Goal: Task Accomplishment & Management: Manage account settings

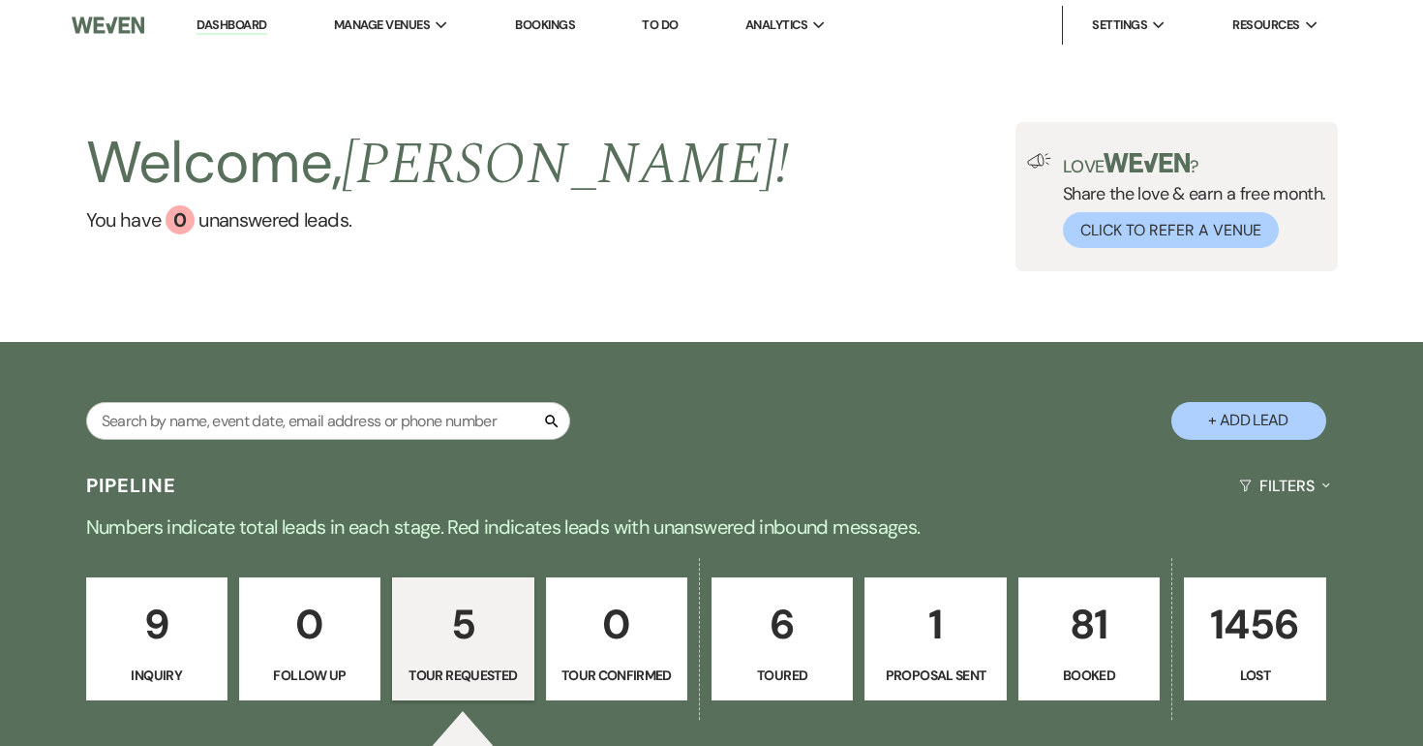
click at [799, 614] on p "6" at bounding box center [782, 624] width 116 height 65
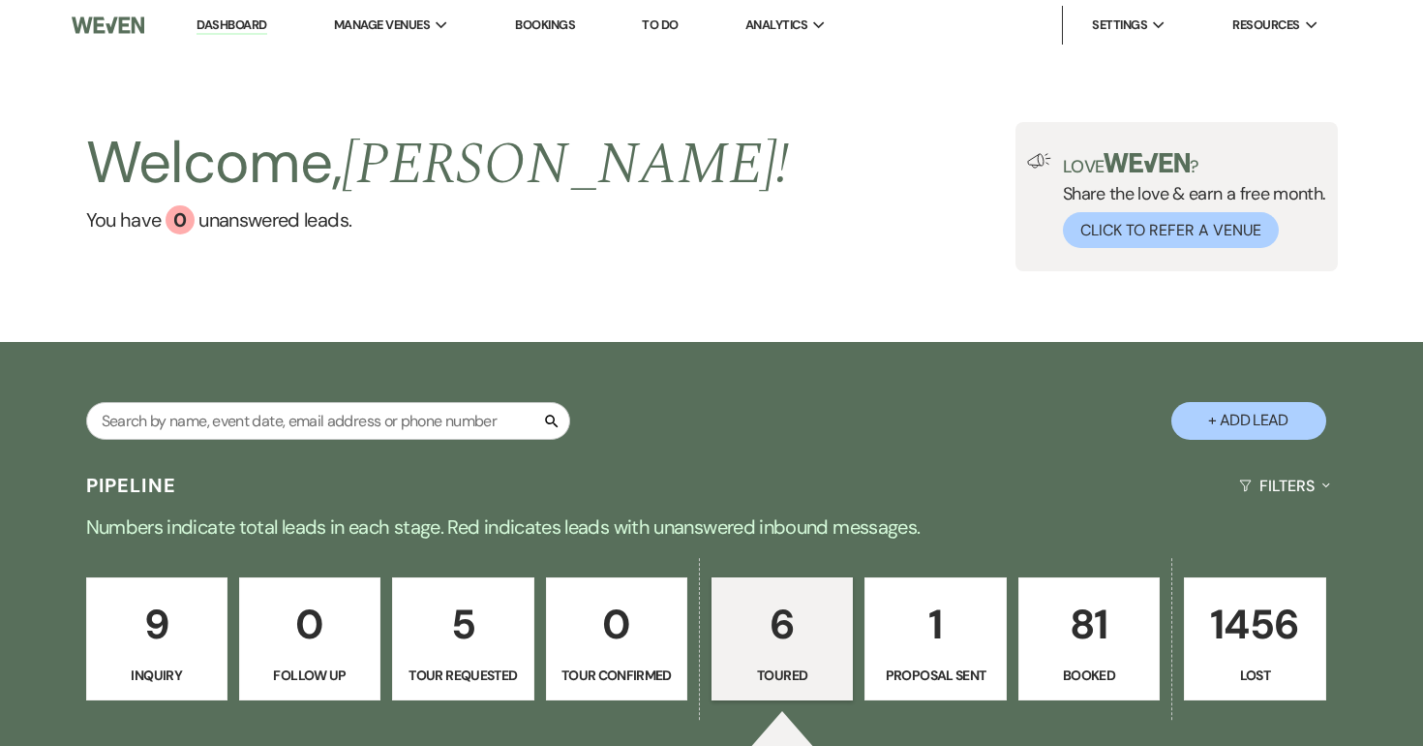
select select "5"
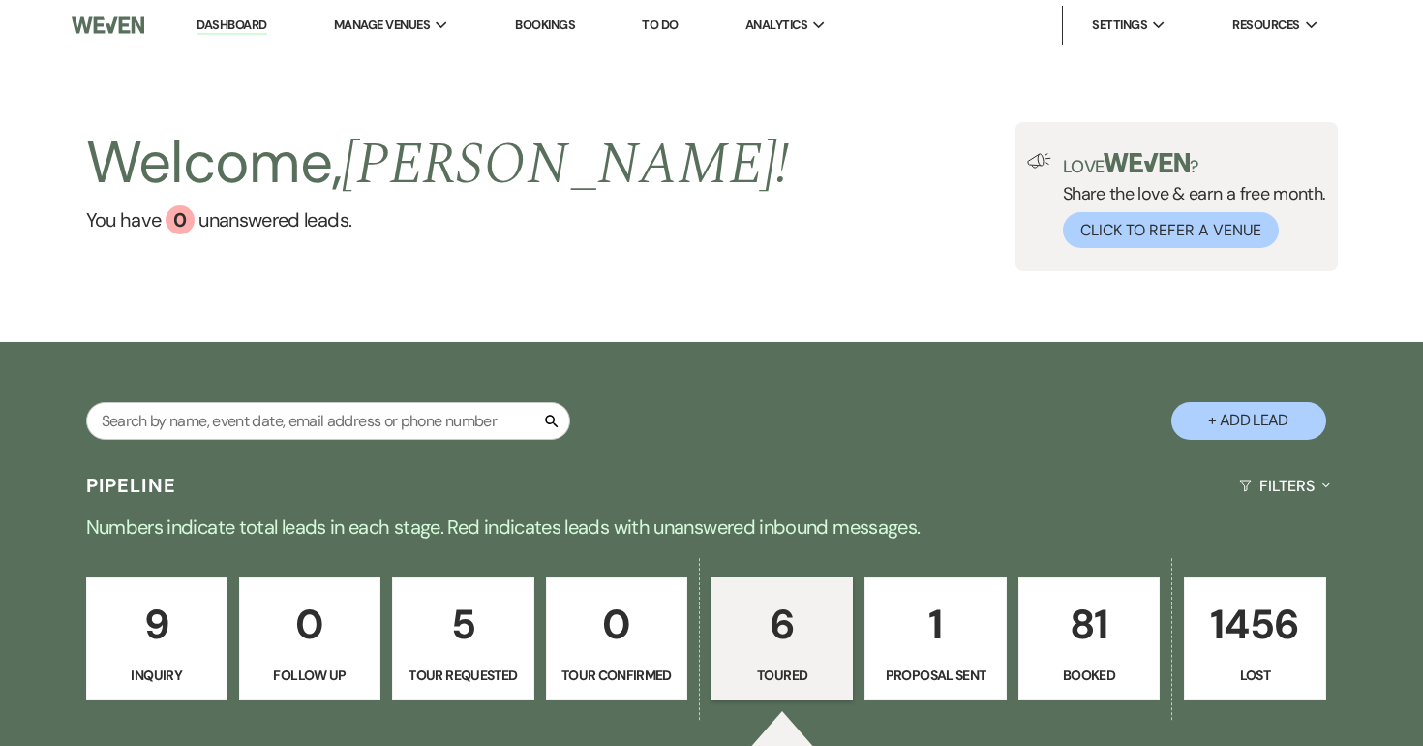
select select "5"
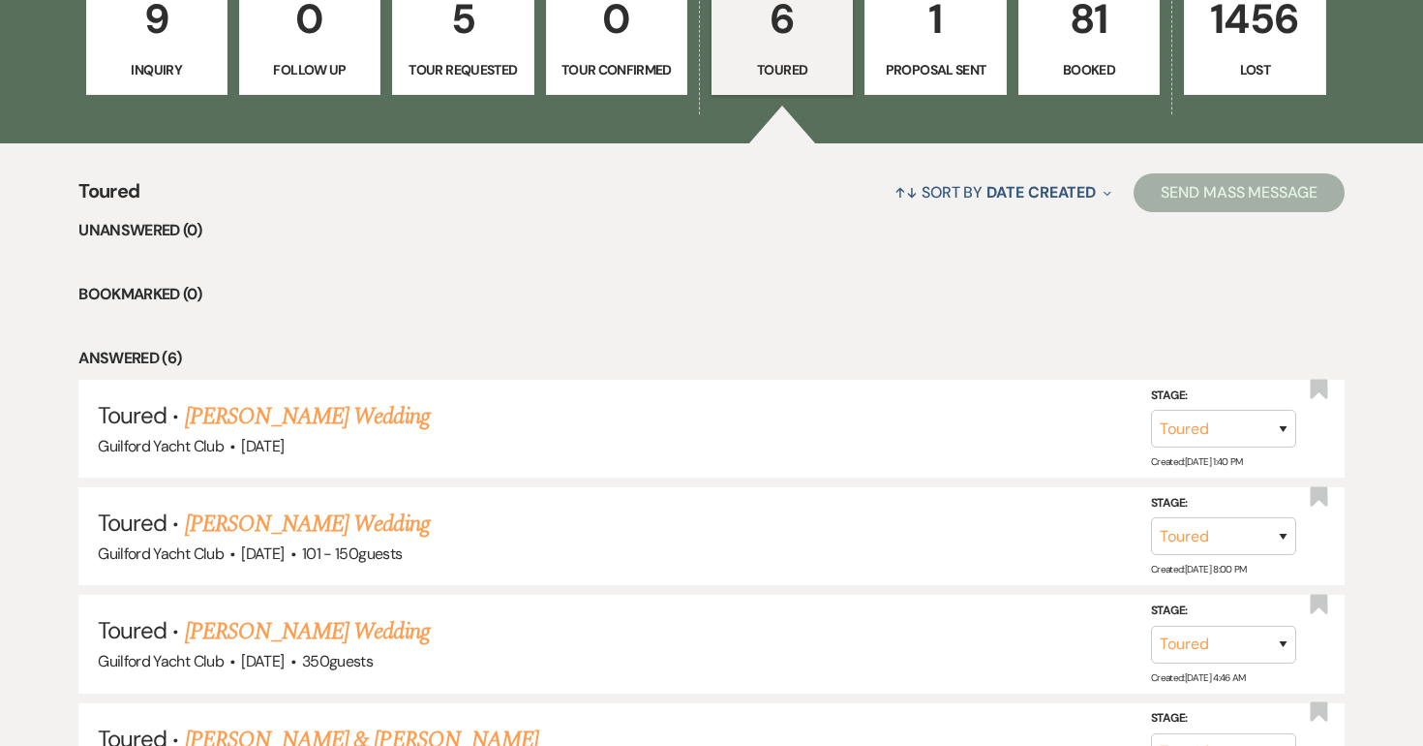
scroll to position [1027, 0]
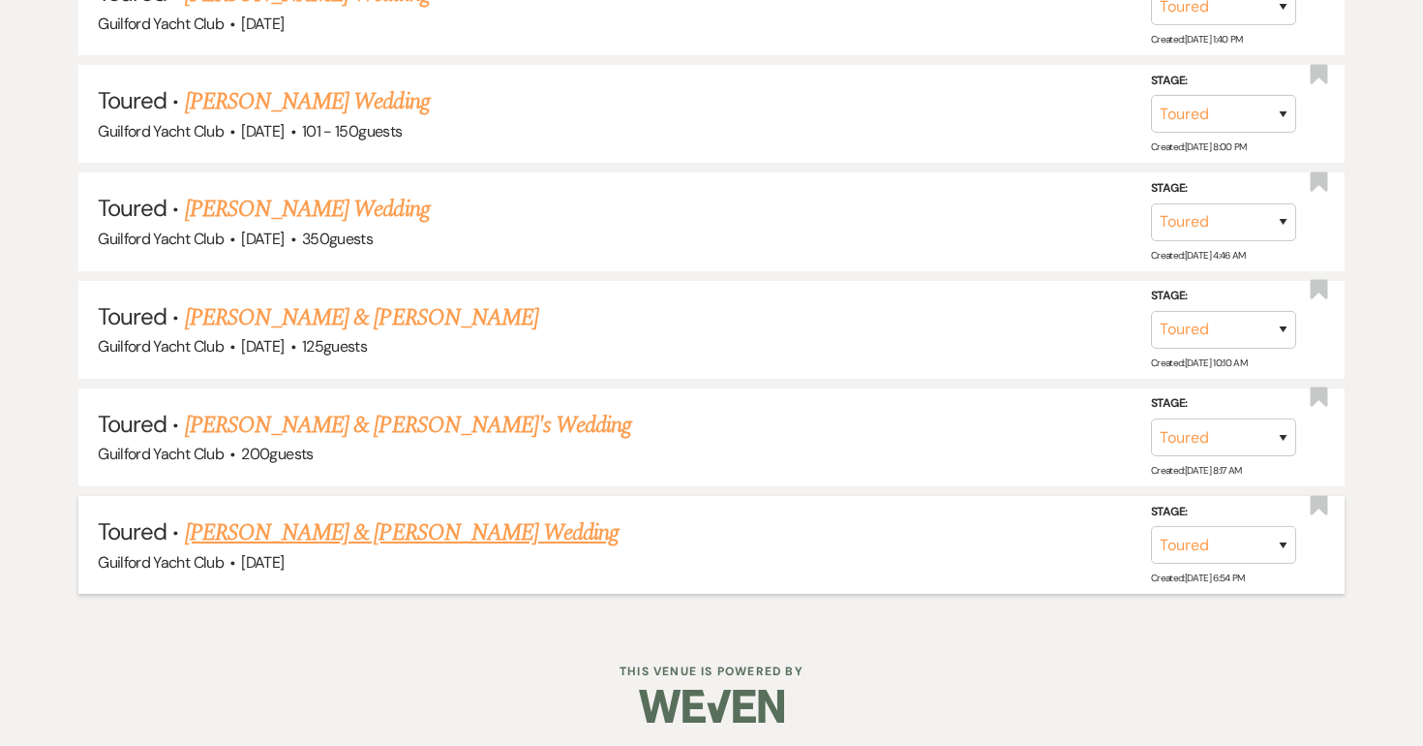
click at [395, 530] on link "Sean Patten & Clare Gravina's Wedding" at bounding box center [402, 532] width 434 height 35
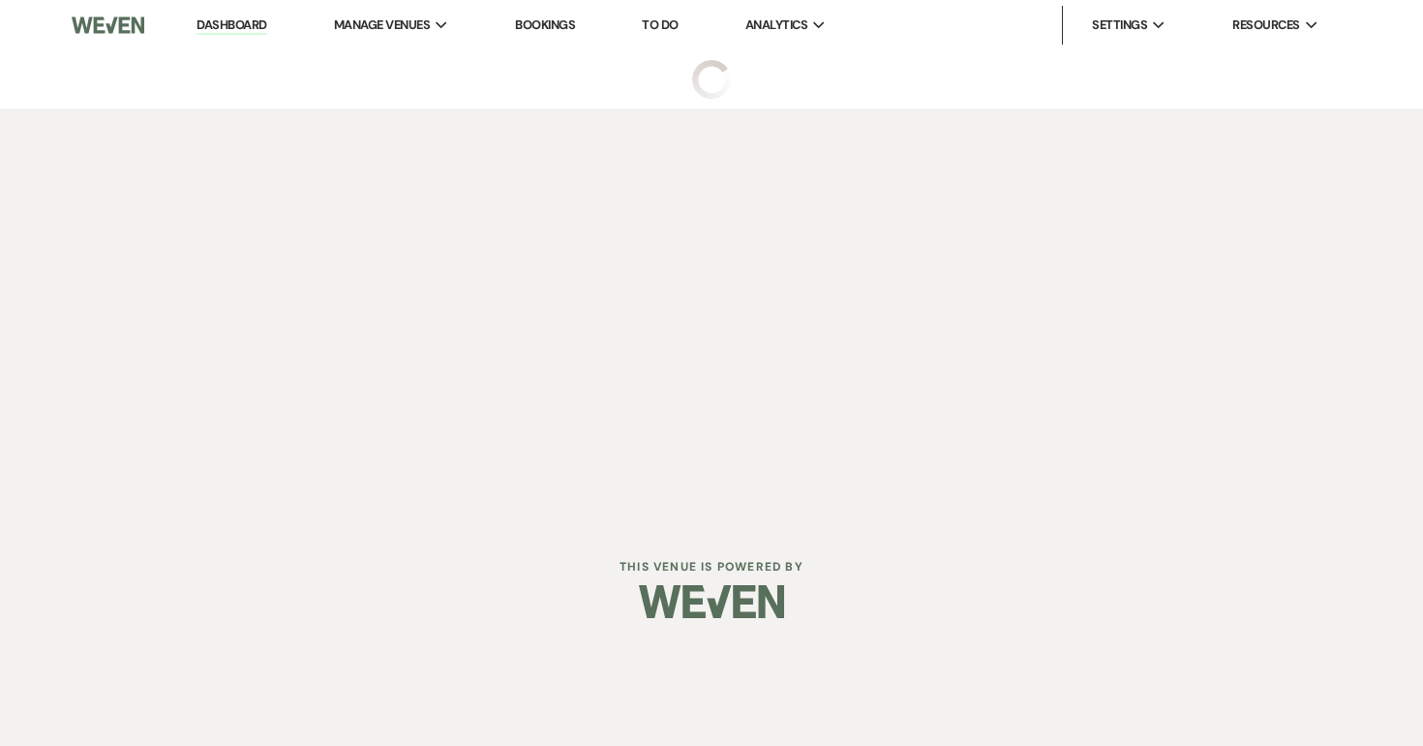
select select "5"
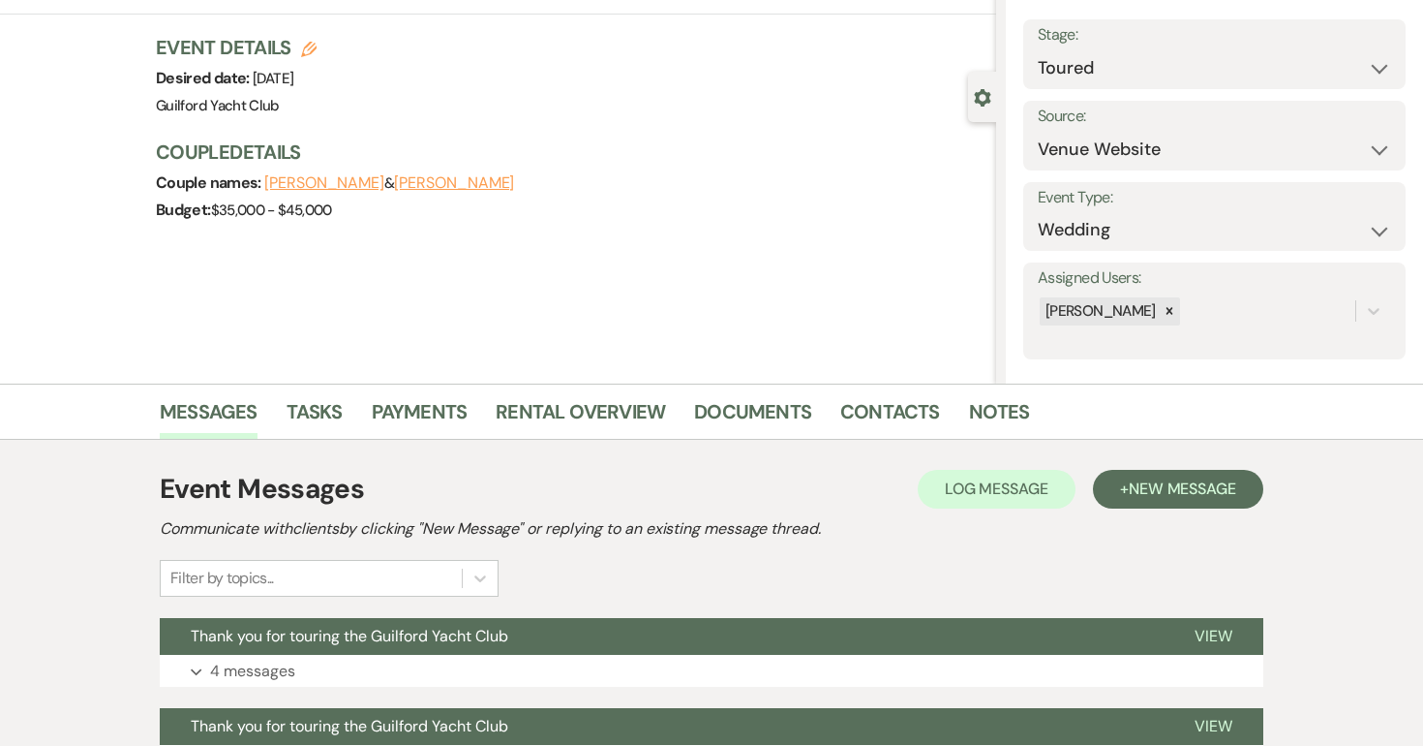
scroll to position [287, 0]
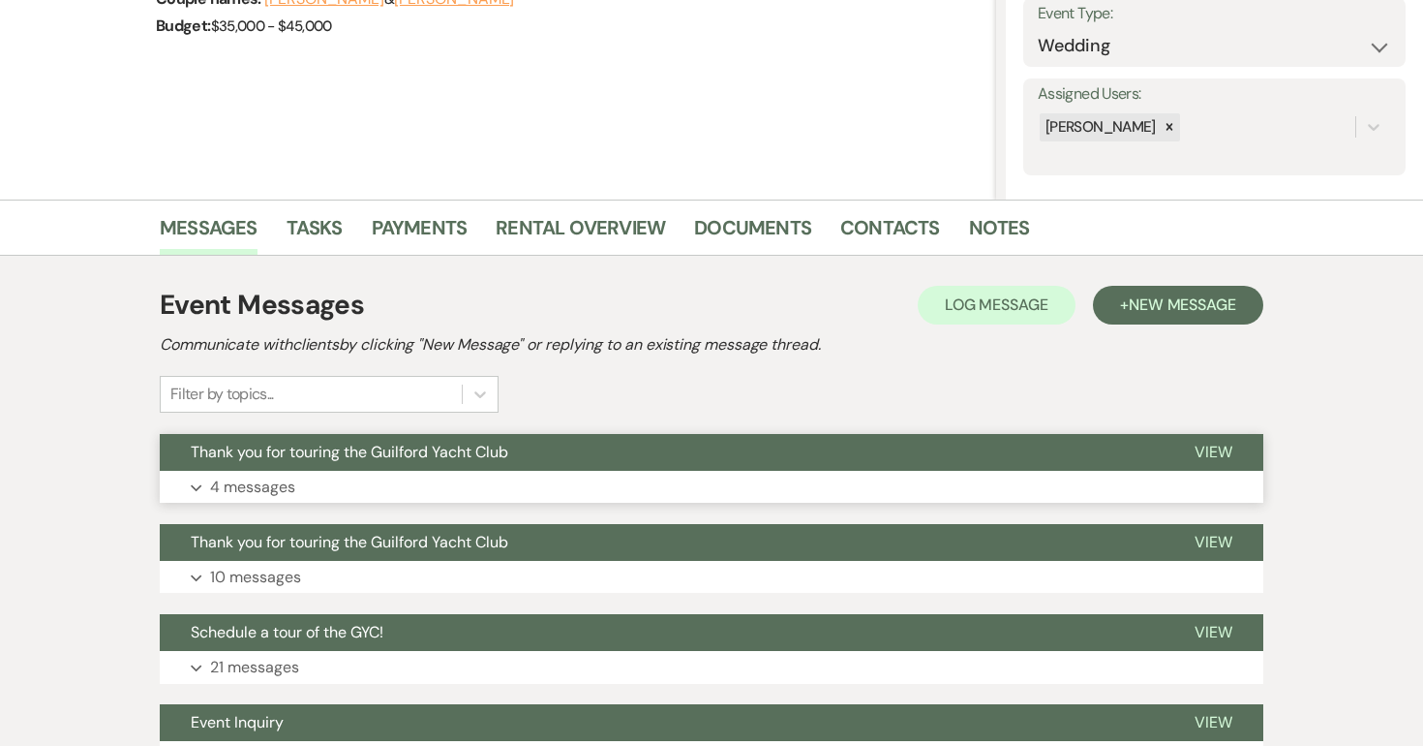
click at [1223, 443] on span "View" at bounding box center [1214, 452] width 38 height 20
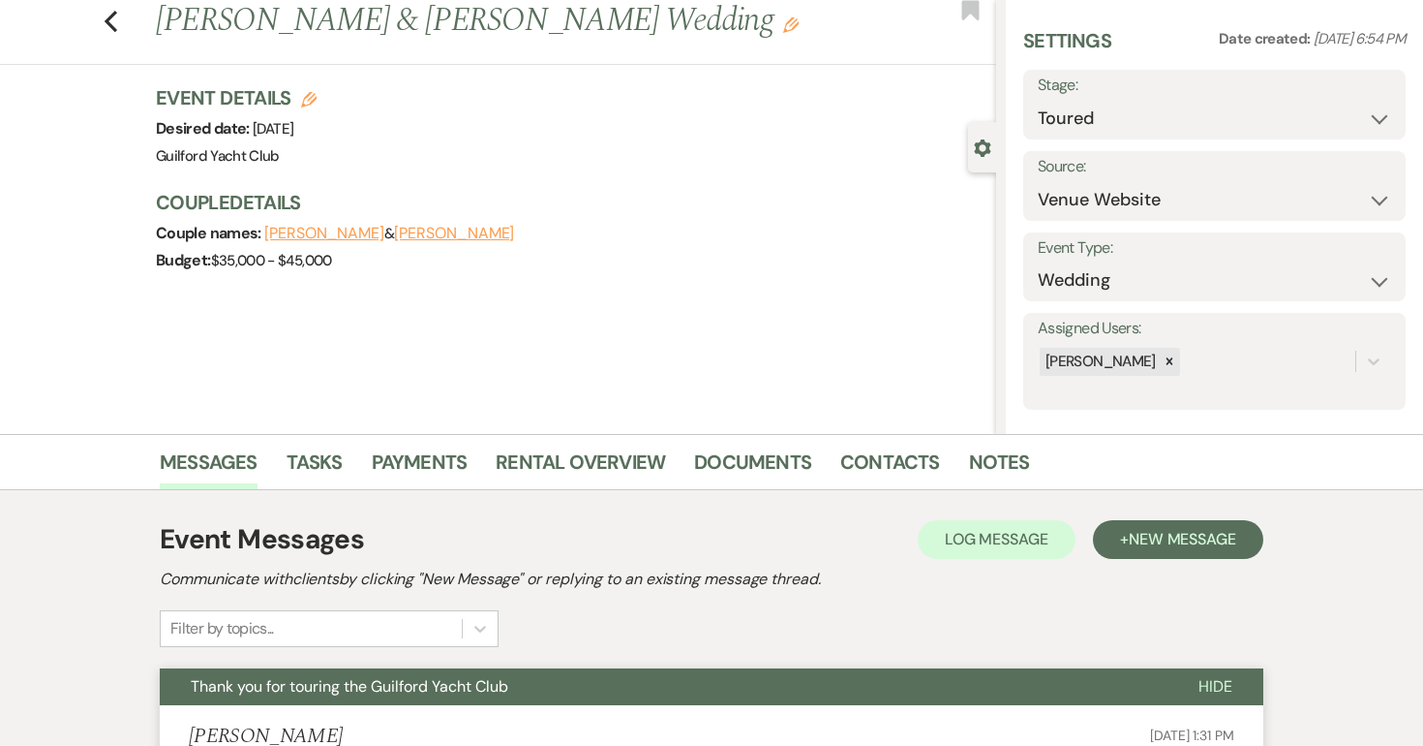
scroll to position [0, 0]
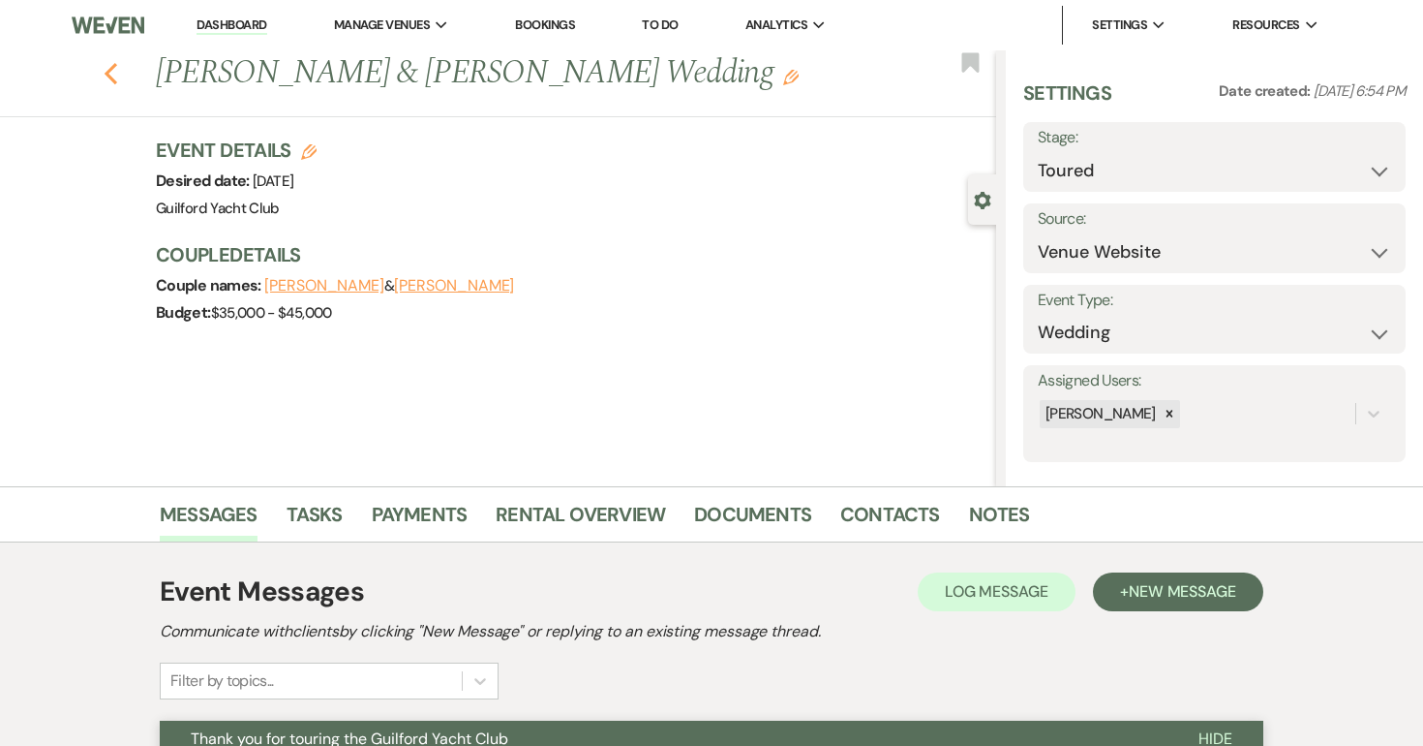
click at [107, 74] on use "button" at bounding box center [111, 73] width 13 height 21
select select "5"
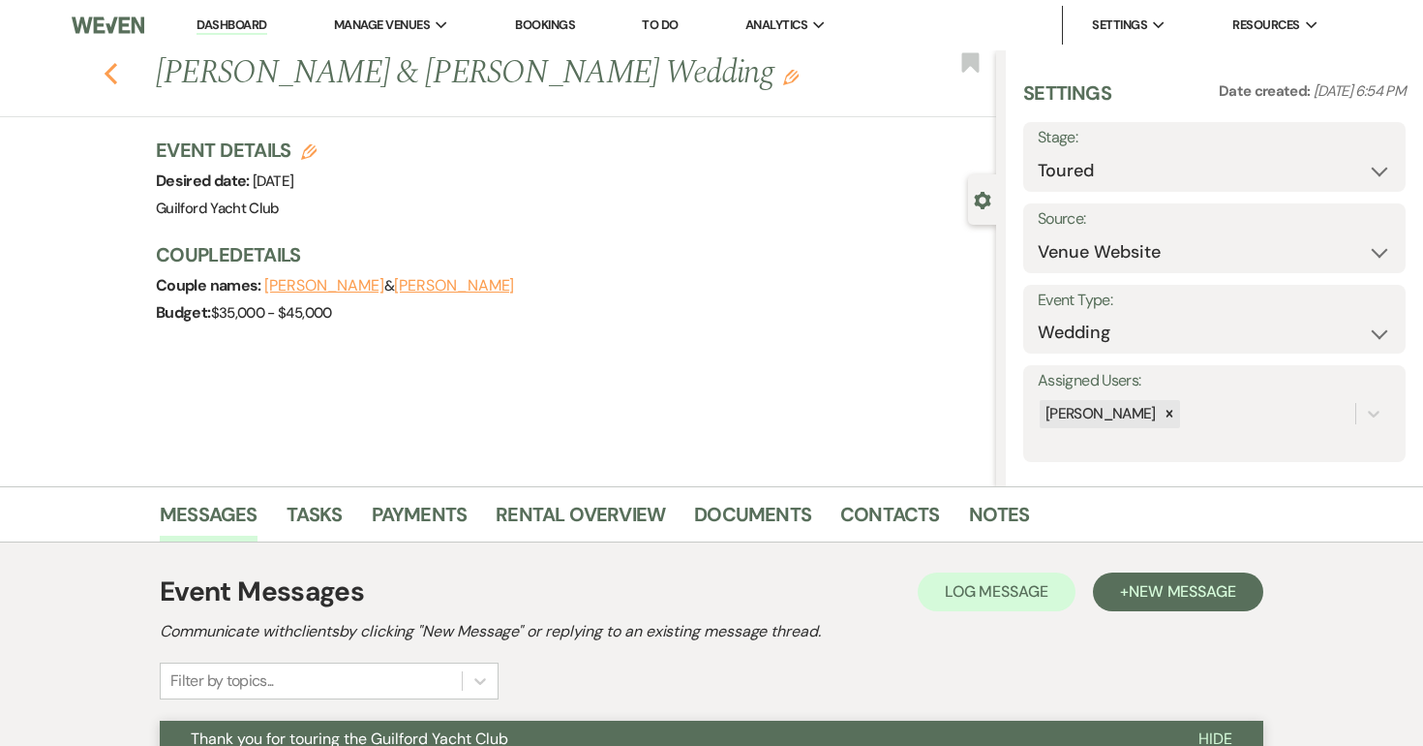
select select "5"
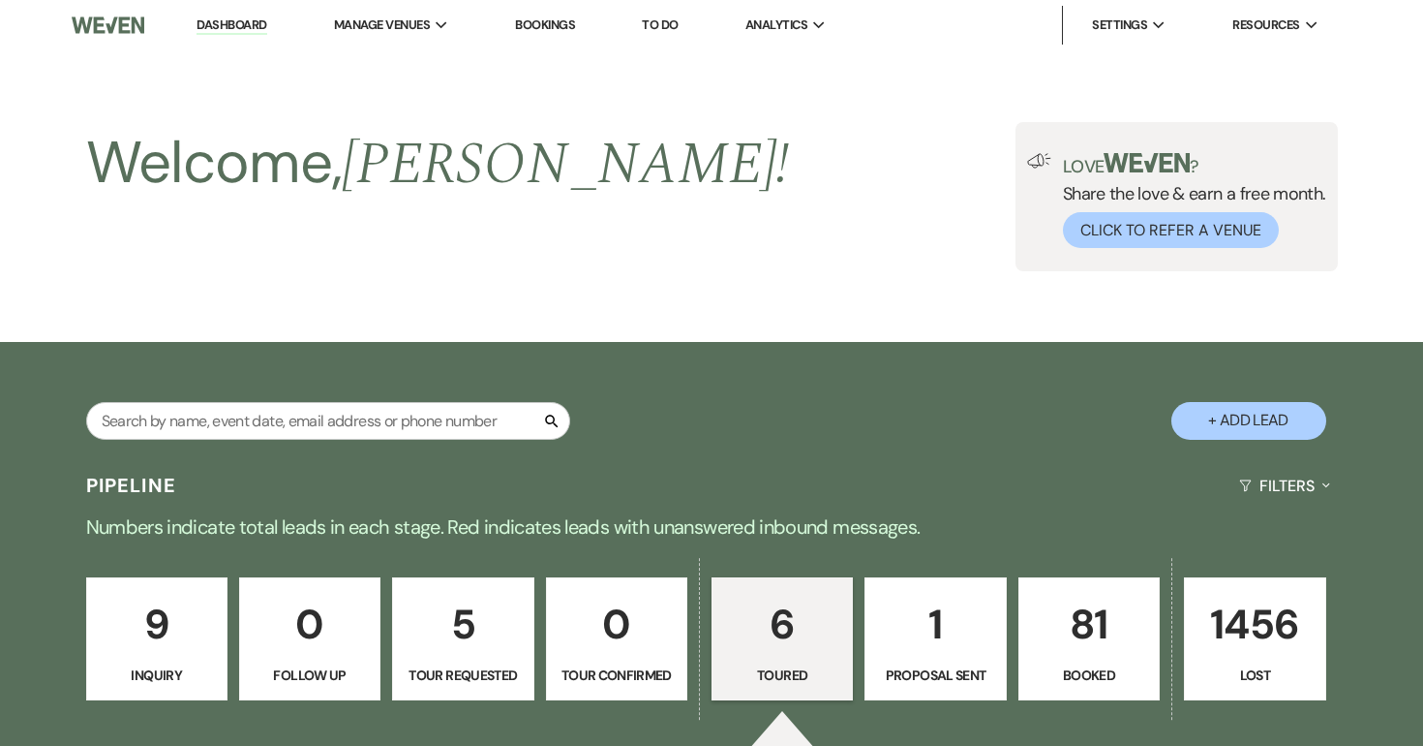
scroll to position [1027, 0]
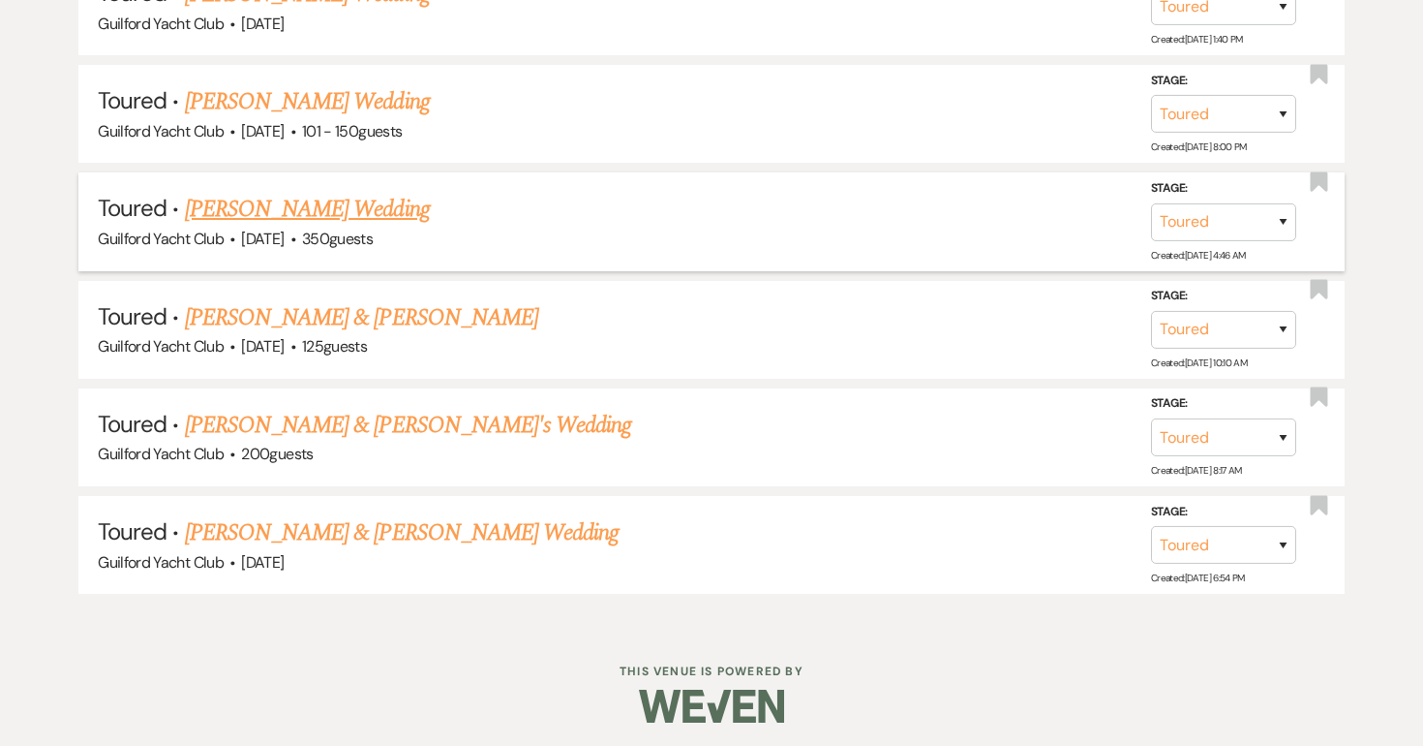
click at [284, 219] on link "Madison Edwards's Wedding" at bounding box center [307, 209] width 245 height 35
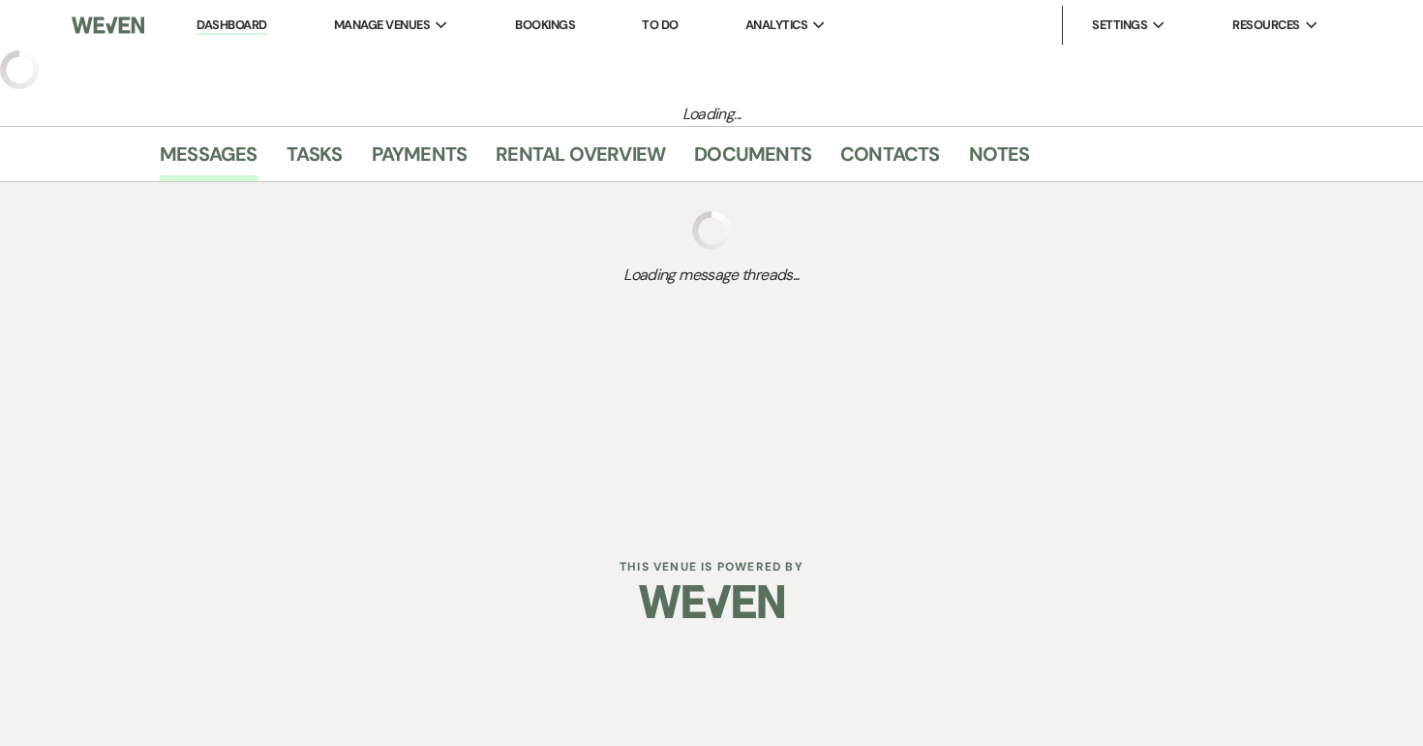
select select "5"
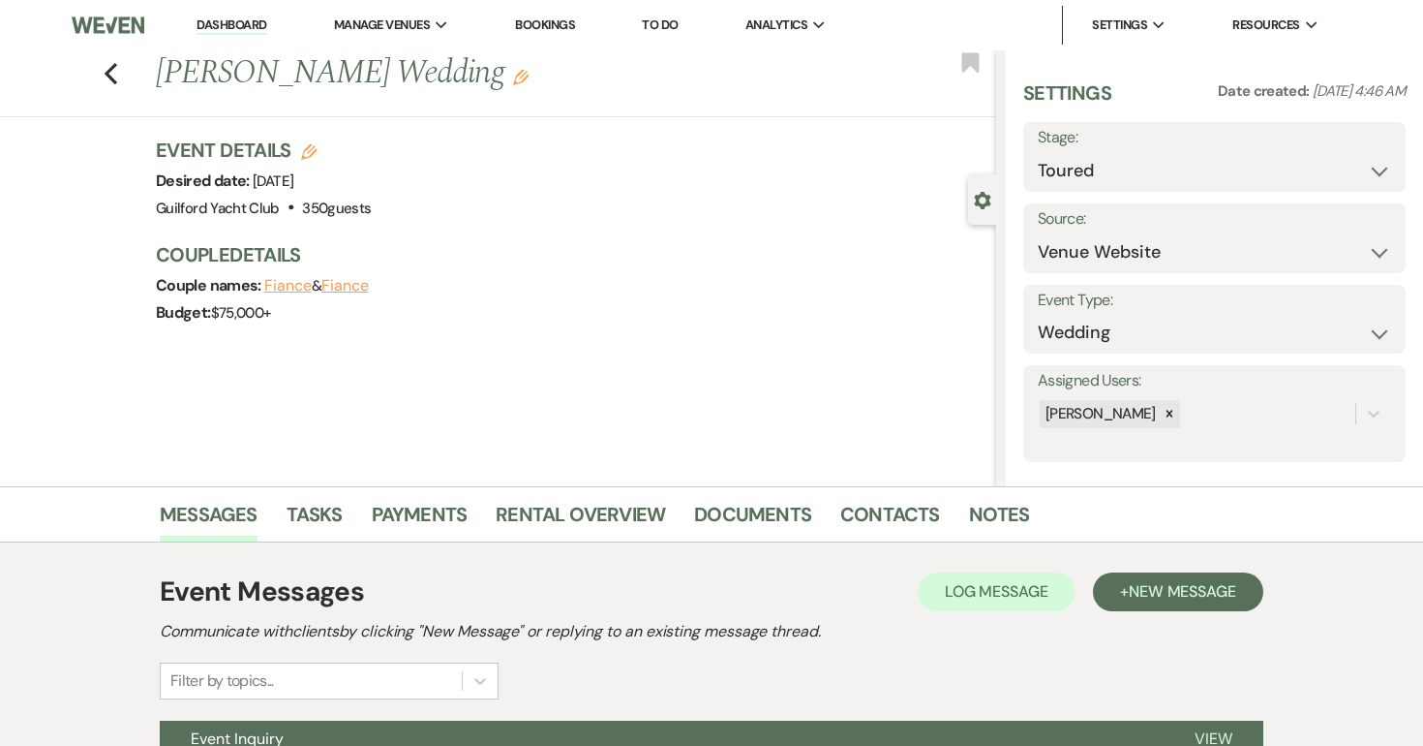
scroll to position [198, 0]
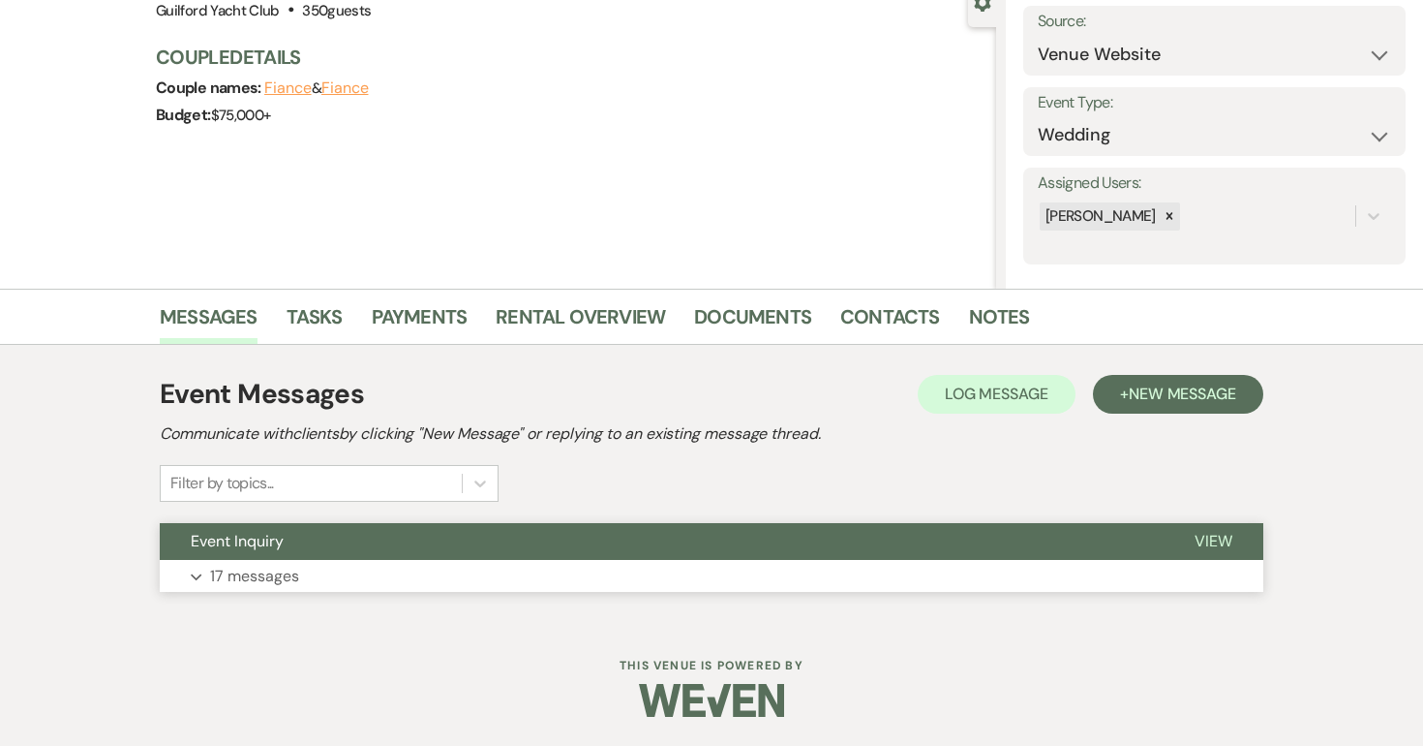
click at [1210, 541] on span "View" at bounding box center [1214, 541] width 38 height 20
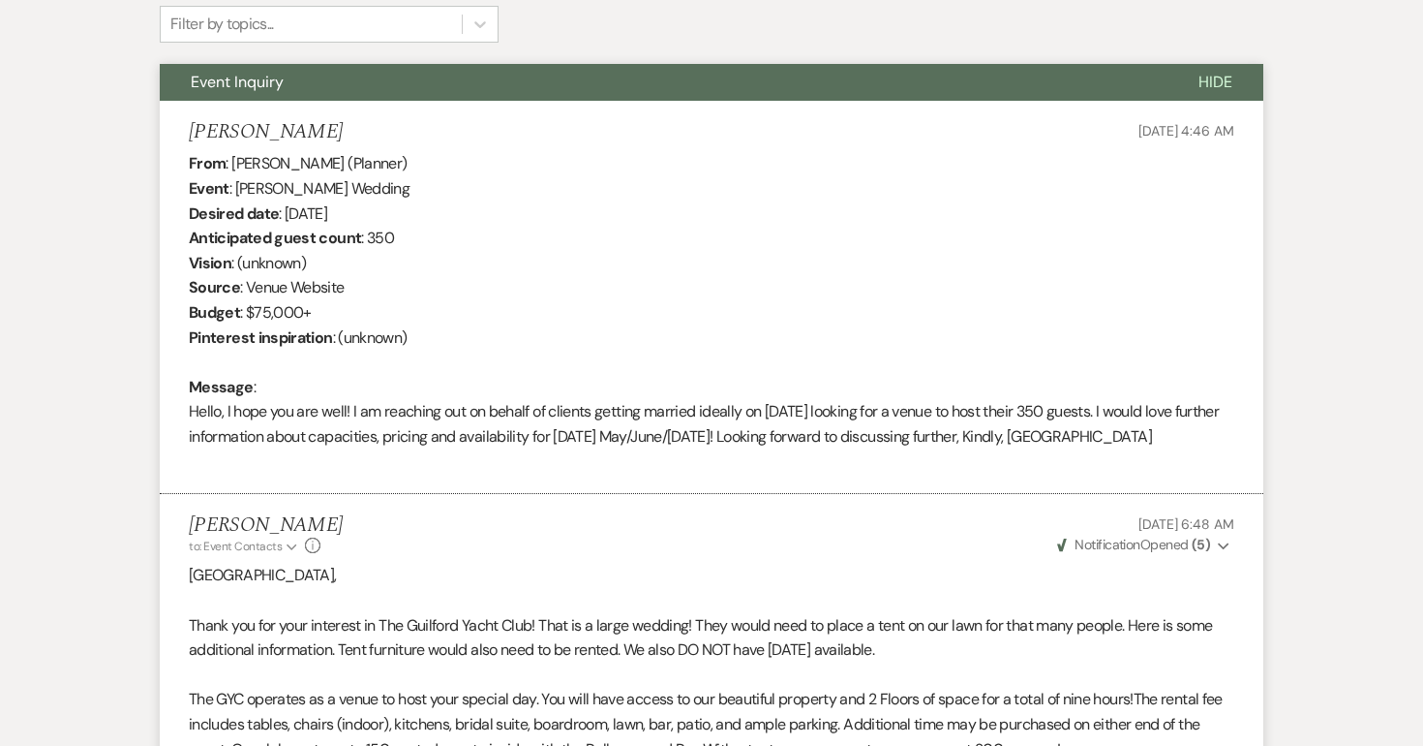
scroll to position [0, 0]
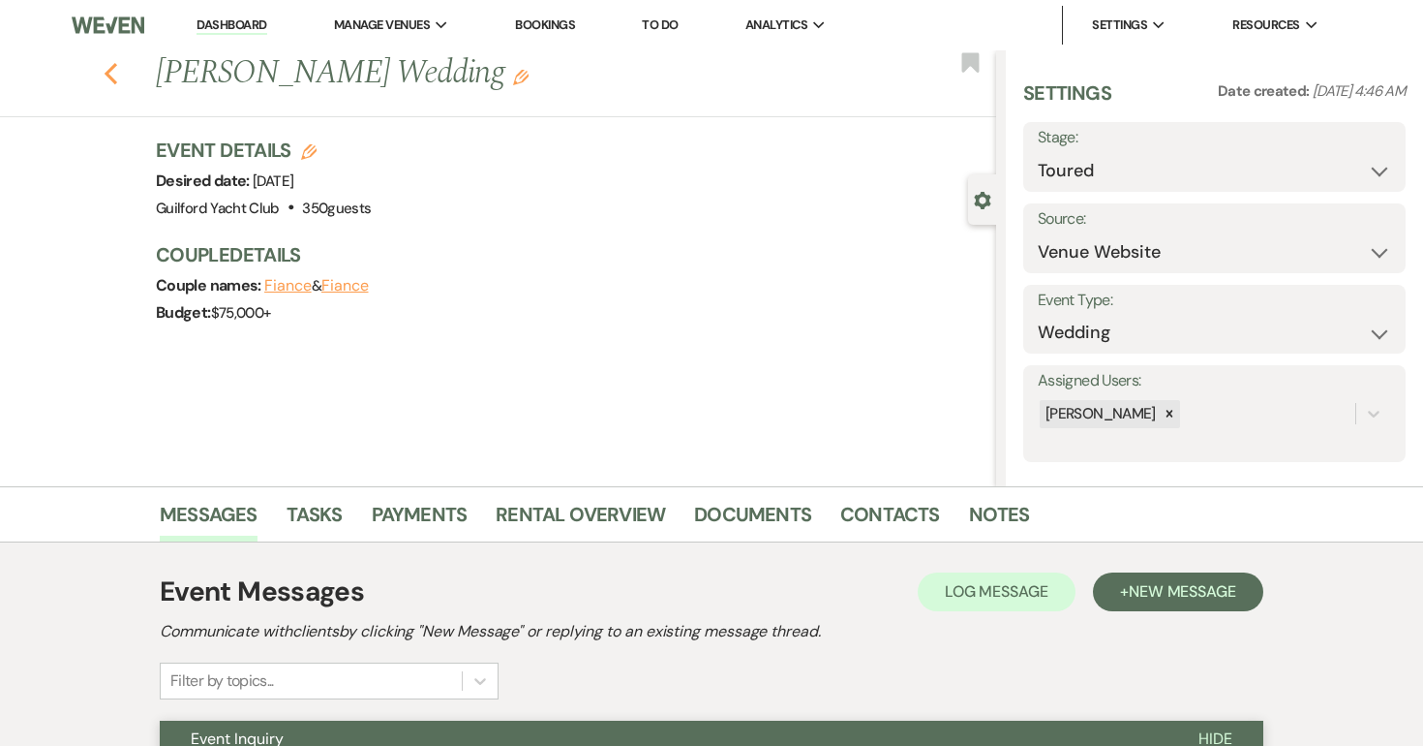
click at [111, 75] on icon "Previous" at bounding box center [111, 73] width 15 height 23
select select "5"
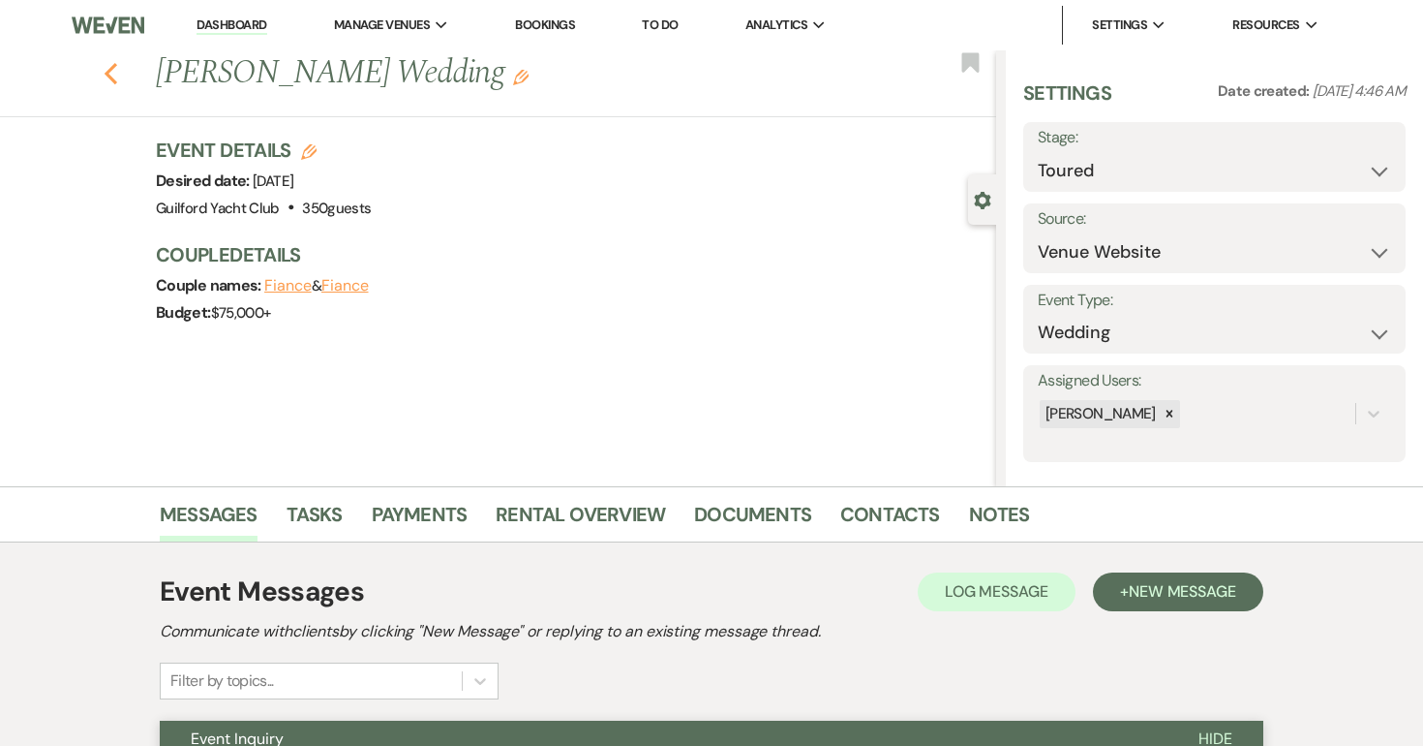
select select "5"
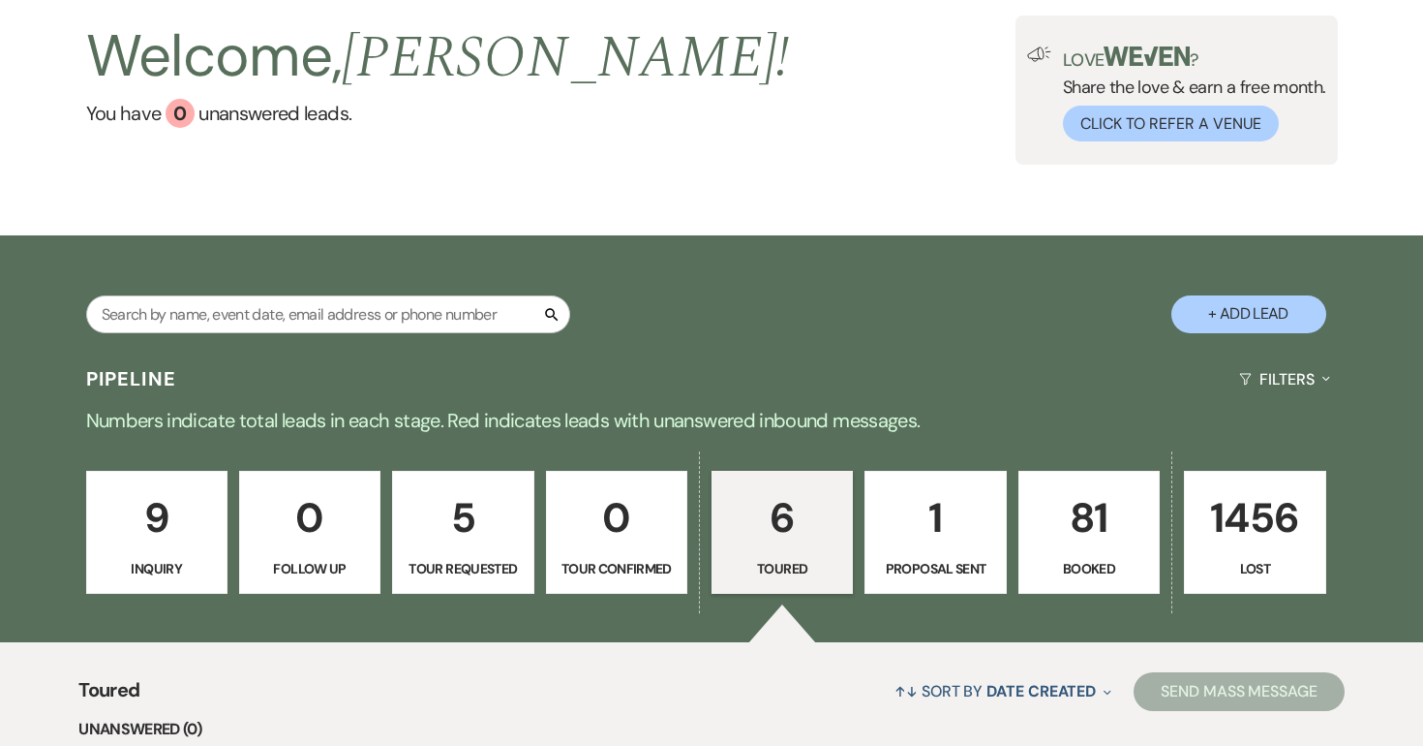
scroll to position [100, 0]
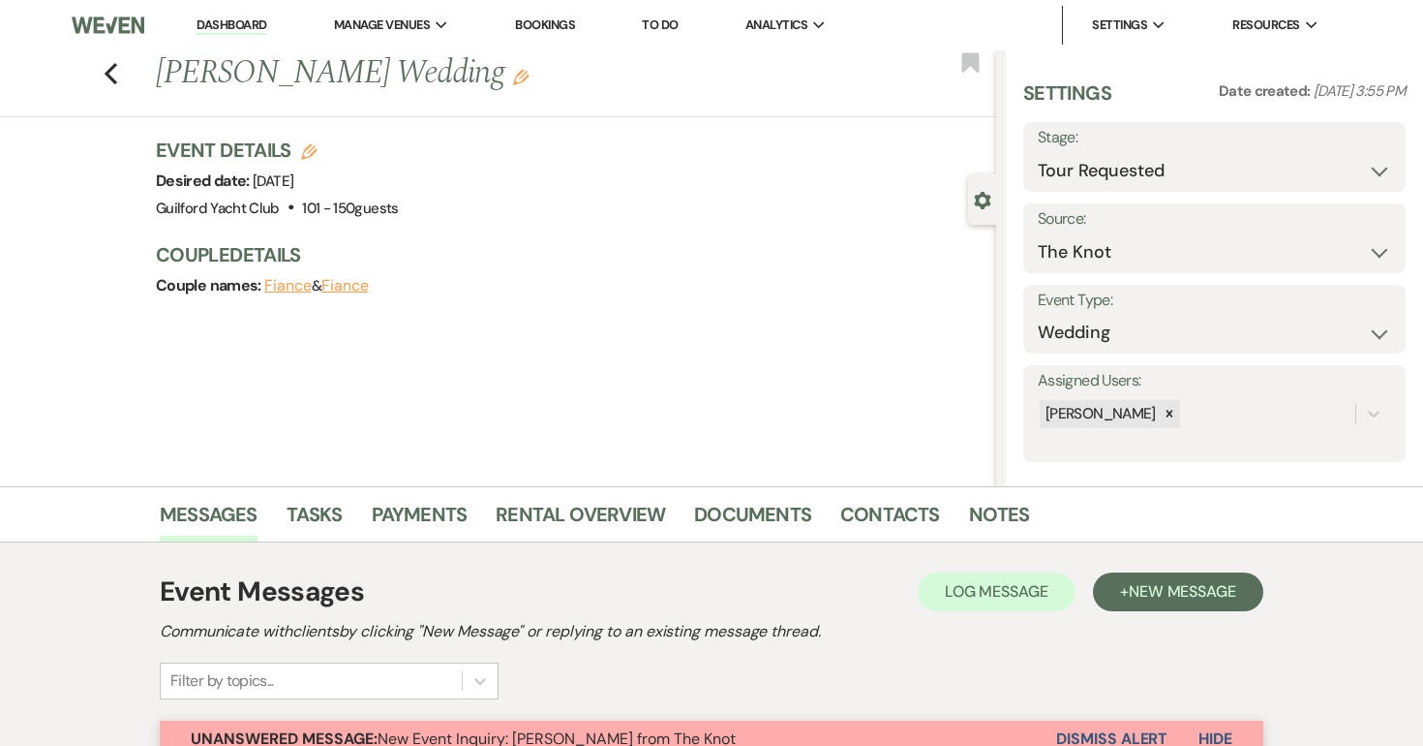
select select "2"
click at [111, 75] on icon "Previous" at bounding box center [111, 73] width 15 height 23
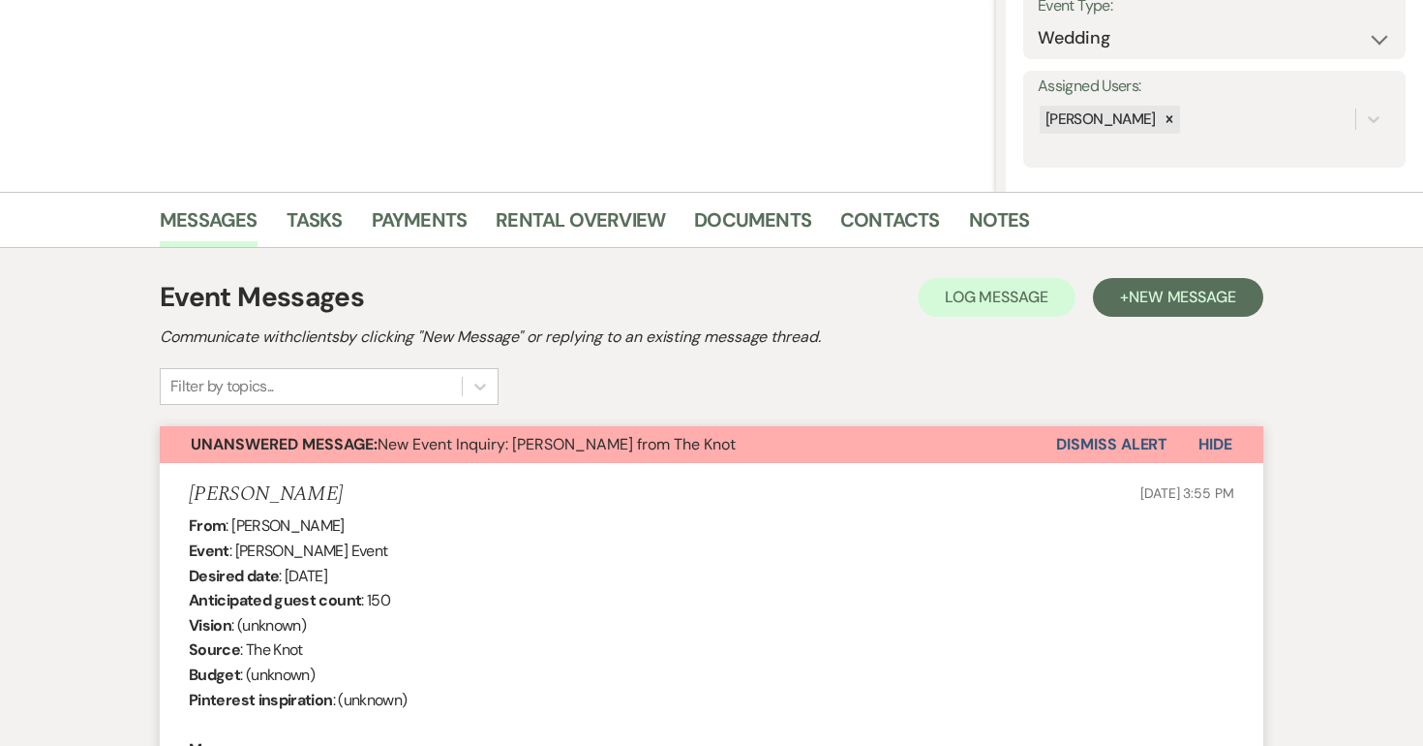
select select "2"
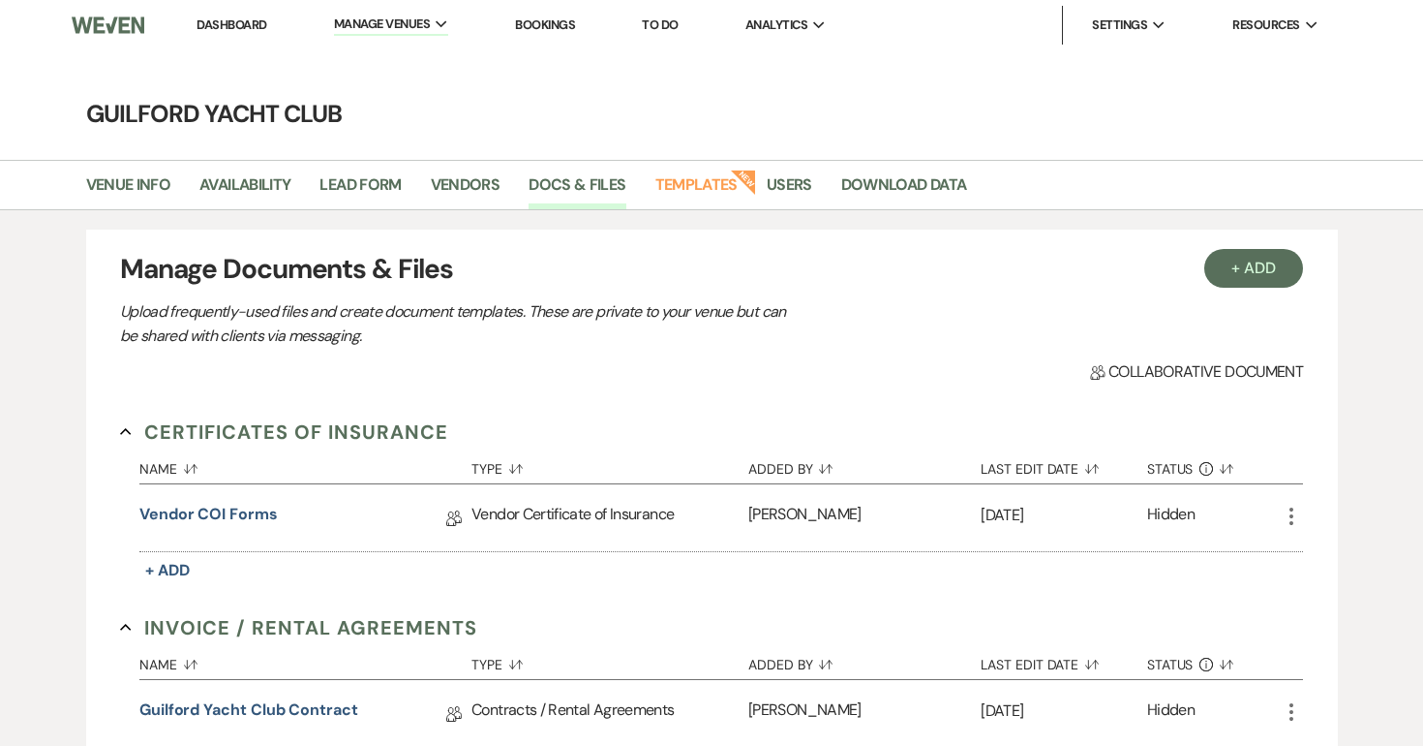
click at [218, 27] on link "Dashboard" at bounding box center [232, 24] width 70 height 16
